Goal: Navigation & Orientation: Find specific page/section

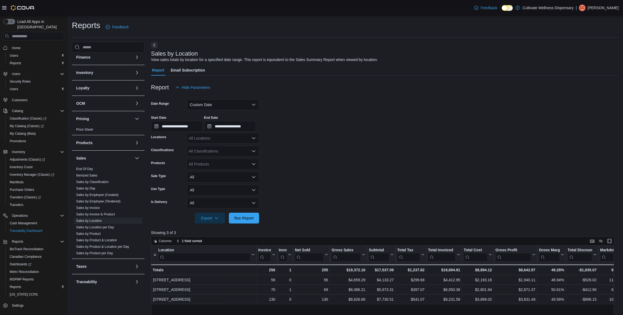
scroll to position [147, 0]
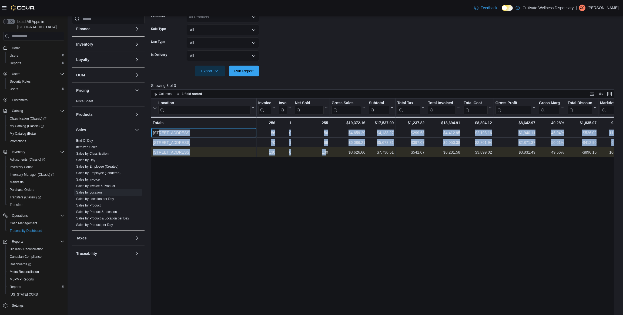
drag, startPoint x: 159, startPoint y: 133, endPoint x: 325, endPoint y: 156, distance: 167.4
click at [325, 156] on div "Location Sorted descending . Click to view column header actions Invoices Sold …" at bounding box center [481, 128] width 661 height 59
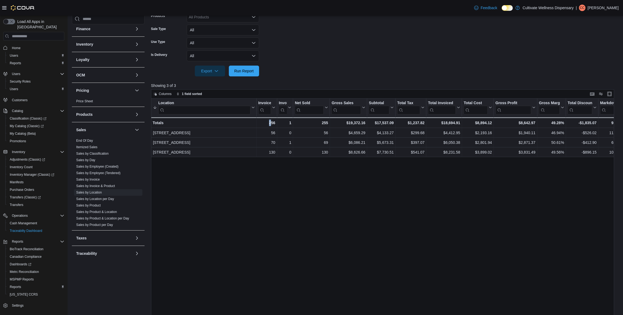
drag, startPoint x: 325, startPoint y: 156, endPoint x: 270, endPoint y: 167, distance: 56.3
click at [270, 167] on div "Location Sorted descending . Click to view column header actions Invoices Sold …" at bounding box center [384, 220] width 467 height 243
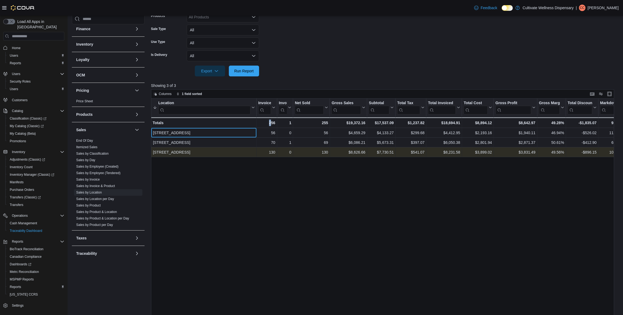
drag, startPoint x: 188, startPoint y: 130, endPoint x: 242, endPoint y: 149, distance: 57.1
click at [242, 149] on div "Location Sorted descending . Click to view column header actions Invoices Sold …" at bounding box center [481, 128] width 661 height 59
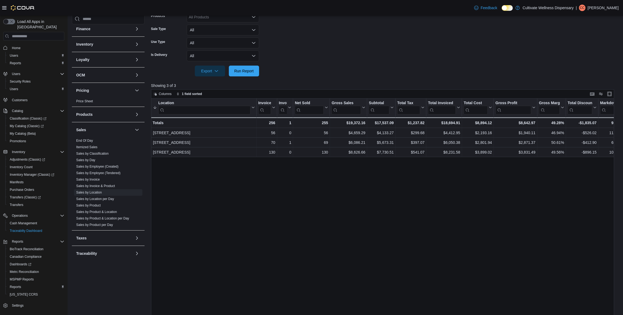
drag, startPoint x: 242, startPoint y: 149, endPoint x: 252, endPoint y: 168, distance: 22.1
click at [244, 170] on div "Location Sorted descending . Click to view column header actions Invoices Sold …" at bounding box center [384, 220] width 467 height 243
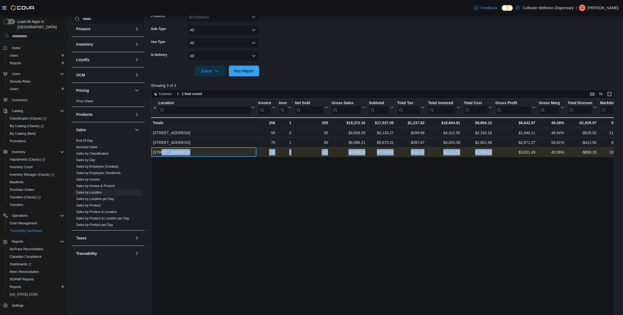
drag, startPoint x: 160, startPoint y: 152, endPoint x: 512, endPoint y: 152, distance: 352.1
click at [512, 152] on div "[STREET_ADDRESS] - Location, column 1, row 3 130 - Invoices Sold, column 2, row…" at bounding box center [481, 153] width 661 height 10
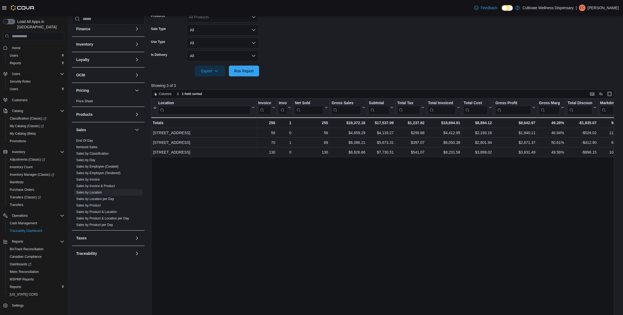
drag, startPoint x: 512, startPoint y: 152, endPoint x: 468, endPoint y: 167, distance: 46.6
click at [497, 171] on div "Location Sorted descending . Click to view column header actions Invoices Sold …" at bounding box center [384, 220] width 467 height 243
drag, startPoint x: 336, startPoint y: 126, endPoint x: 402, endPoint y: 161, distance: 75.3
click at [402, 161] on div "Location Sorted descending . Click to view column header actions Invoices Sold …" at bounding box center [384, 220] width 467 height 243
drag, startPoint x: 402, startPoint y: 161, endPoint x: 364, endPoint y: 171, distance: 39.6
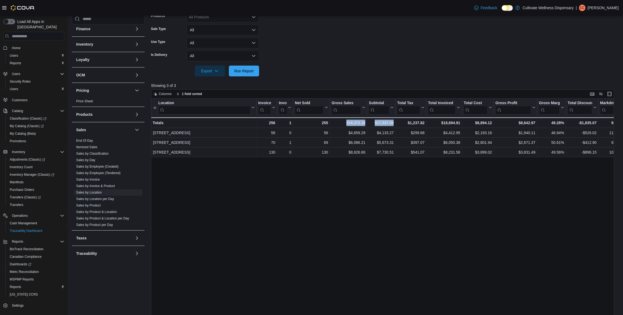
click at [364, 171] on div "Location Sorted descending . Click to view column header actions Invoices Sold …" at bounding box center [384, 220] width 467 height 243
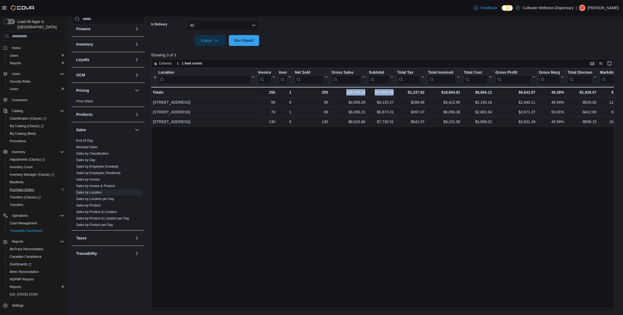
scroll to position [1, 0]
click at [19, 284] on span "Reports" at bounding box center [15, 286] width 11 height 4
click at [16, 284] on span "Reports" at bounding box center [15, 286] width 11 height 4
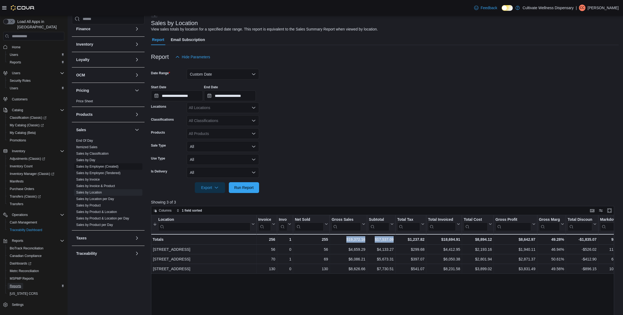
scroll to position [6, 0]
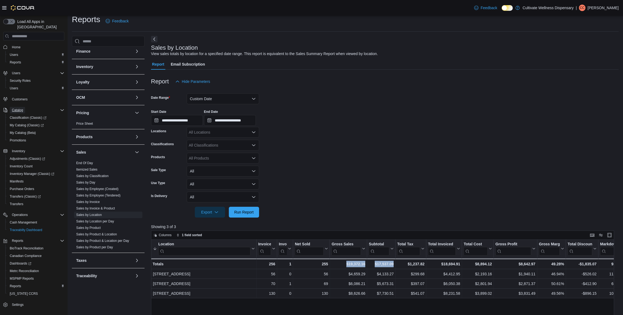
click at [17, 108] on span "Catalog" at bounding box center [17, 110] width 11 height 4
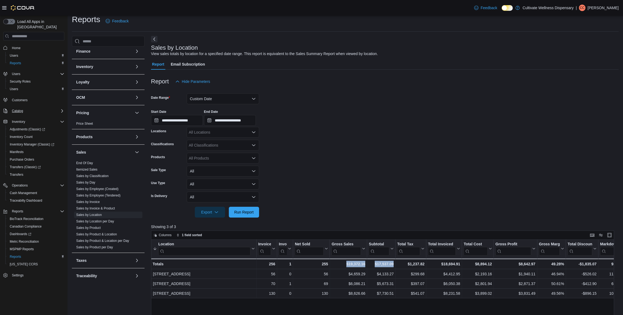
scroll to position [0, 0]
click at [21, 150] on span "Manifests" at bounding box center [17, 152] width 14 height 4
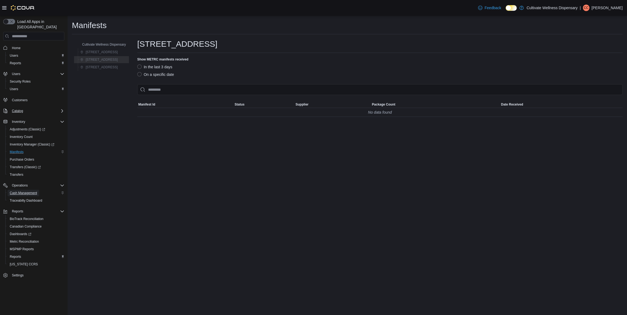
click at [26, 190] on span "Cash Management" at bounding box center [23, 193] width 27 height 6
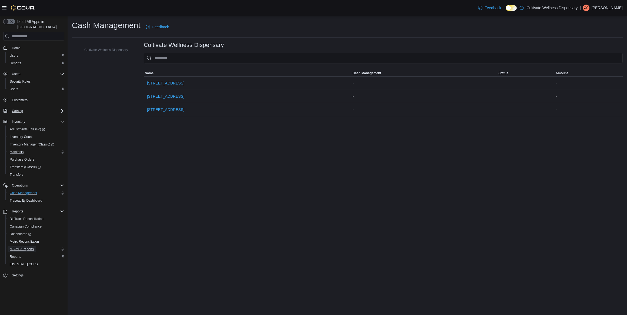
click at [17, 247] on span "MSPMP Reports" at bounding box center [22, 249] width 24 height 4
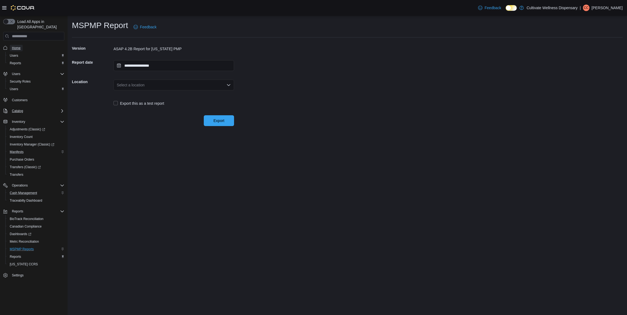
click at [17, 45] on span "Home" at bounding box center [16, 48] width 9 height 6
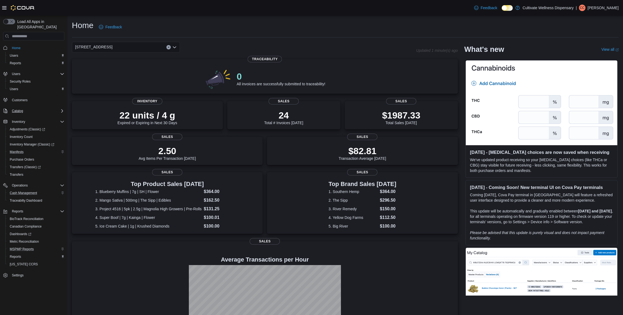
click at [174, 48] on icon "Open list of options" at bounding box center [174, 47] width 4 height 4
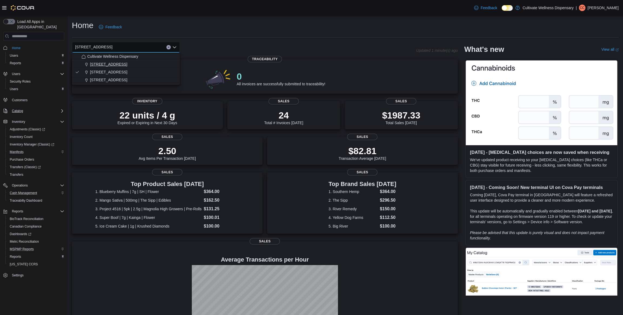
click at [127, 63] on span "[STREET_ADDRESS]" at bounding box center [108, 64] width 37 height 5
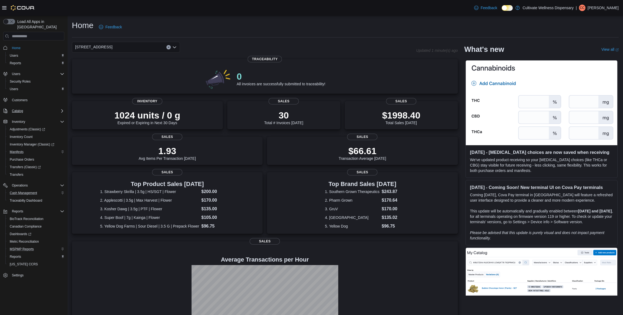
click at [177, 46] on div "[STREET_ADDRESS] Combo box. Selected. [STREET_ADDRESS]. Press Backspace to dele…" at bounding box center [126, 47] width 108 height 11
click at [127, 73] on span "[STREET_ADDRESS]" at bounding box center [108, 71] width 37 height 5
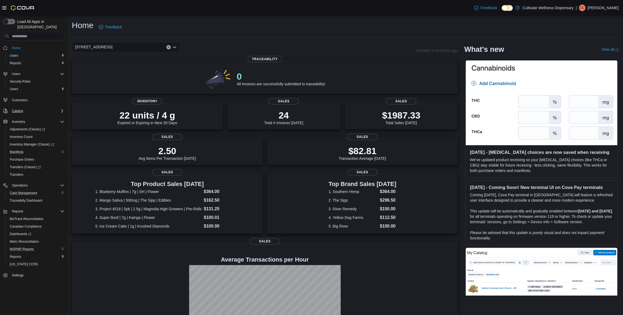
click at [175, 46] on icon "Open list of options" at bounding box center [174, 47] width 4 height 4
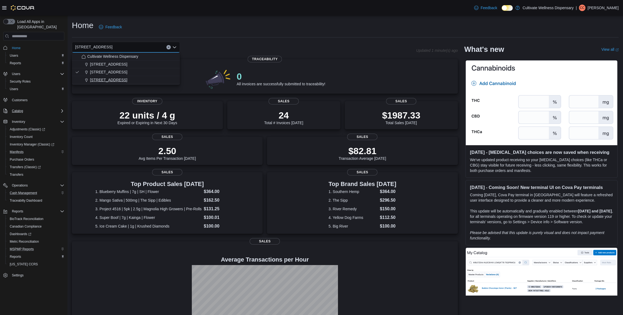
click at [139, 76] on button "[STREET_ADDRESS]" at bounding box center [126, 80] width 108 height 8
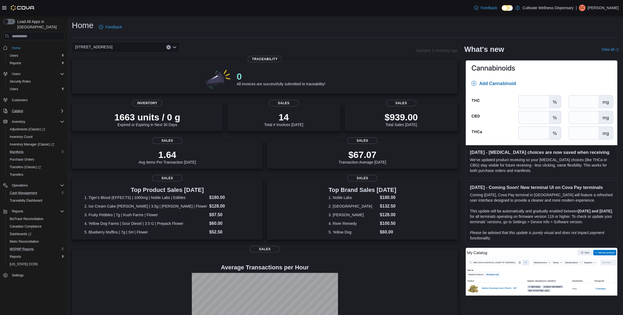
click at [169, 48] on icon "Clear input" at bounding box center [169, 47] width 2 height 2
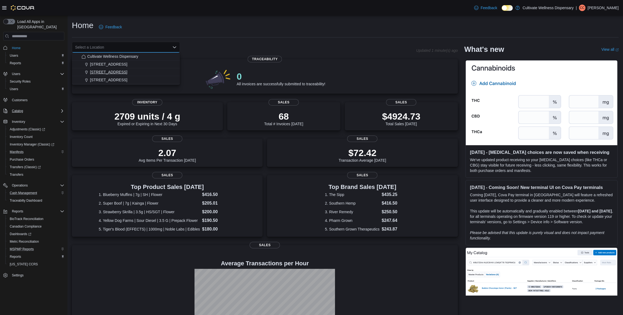
click at [127, 71] on span "[STREET_ADDRESS]" at bounding box center [108, 71] width 37 height 5
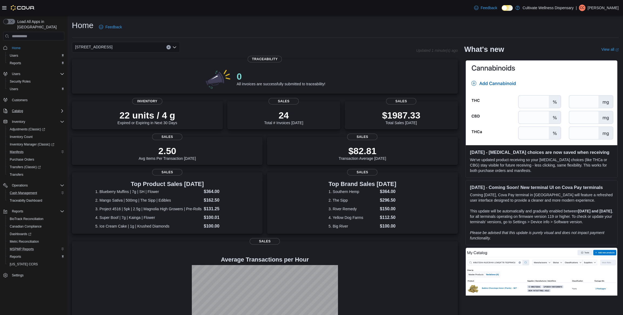
click at [174, 47] on icon "Open list of options" at bounding box center [174, 47] width 4 height 4
click at [127, 65] on span "[STREET_ADDRESS]" at bounding box center [108, 64] width 37 height 5
click at [172, 48] on div "[STREET_ADDRESS]" at bounding box center [126, 47] width 108 height 11
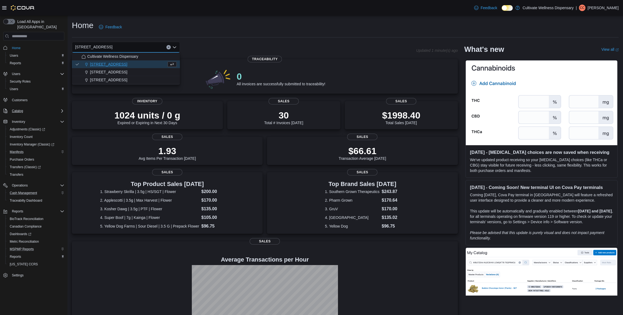
click at [168, 49] on button "Clear input" at bounding box center [168, 47] width 4 height 4
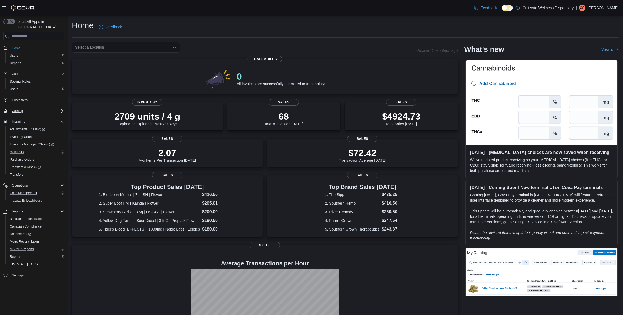
click at [241, 39] on div "Home Feedback Select a Location Updated 1 minute(s) ago 0 All invoices are succ…" at bounding box center [346, 184] width 556 height 337
click at [176, 51] on div "Select a Location" at bounding box center [126, 47] width 108 height 11
click at [127, 64] on span "[STREET_ADDRESS]" at bounding box center [108, 64] width 37 height 5
